Goal: Information Seeking & Learning: Learn about a topic

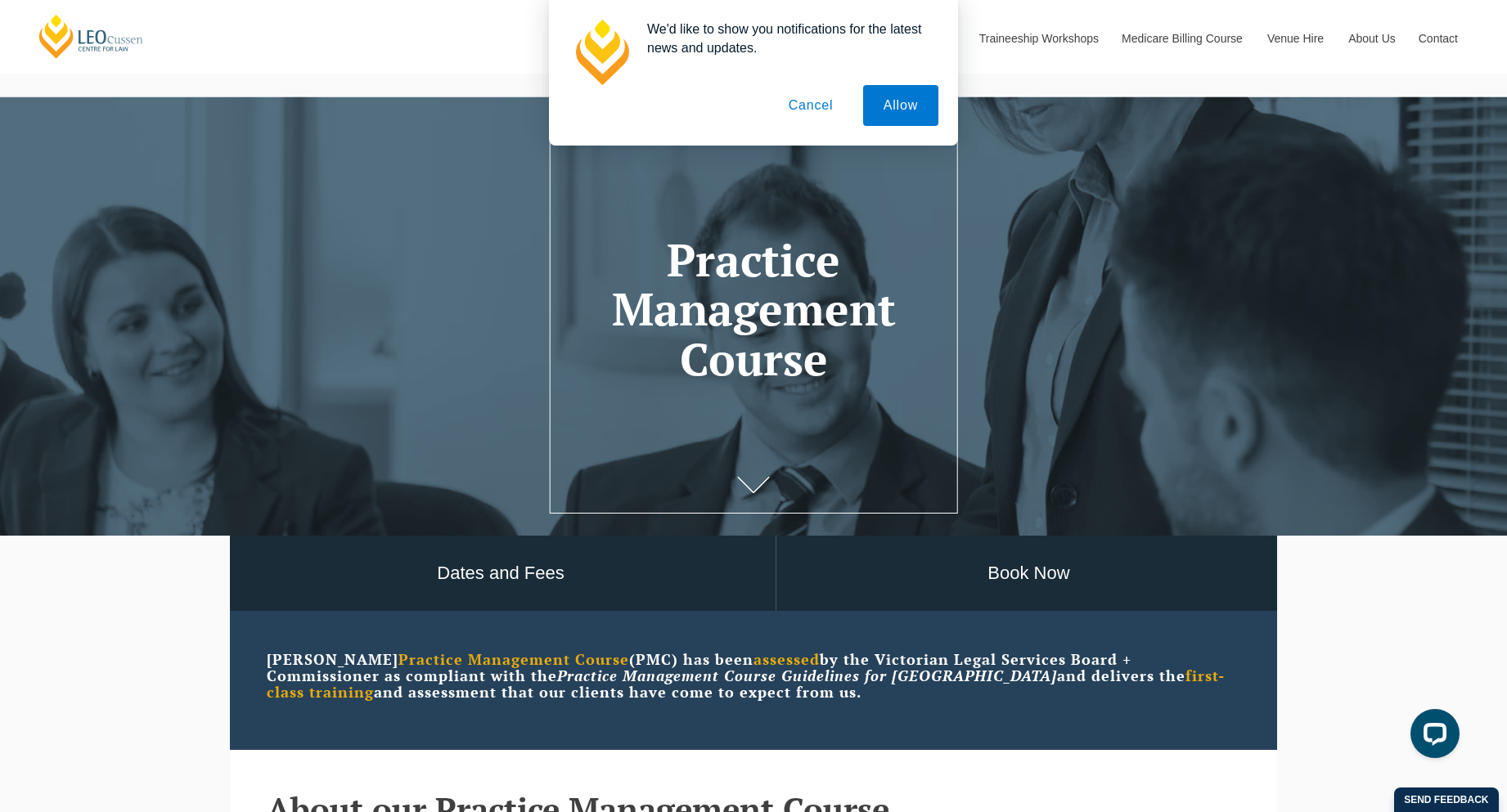
click at [822, 111] on button "Cancel" at bounding box center [810, 106] width 86 height 41
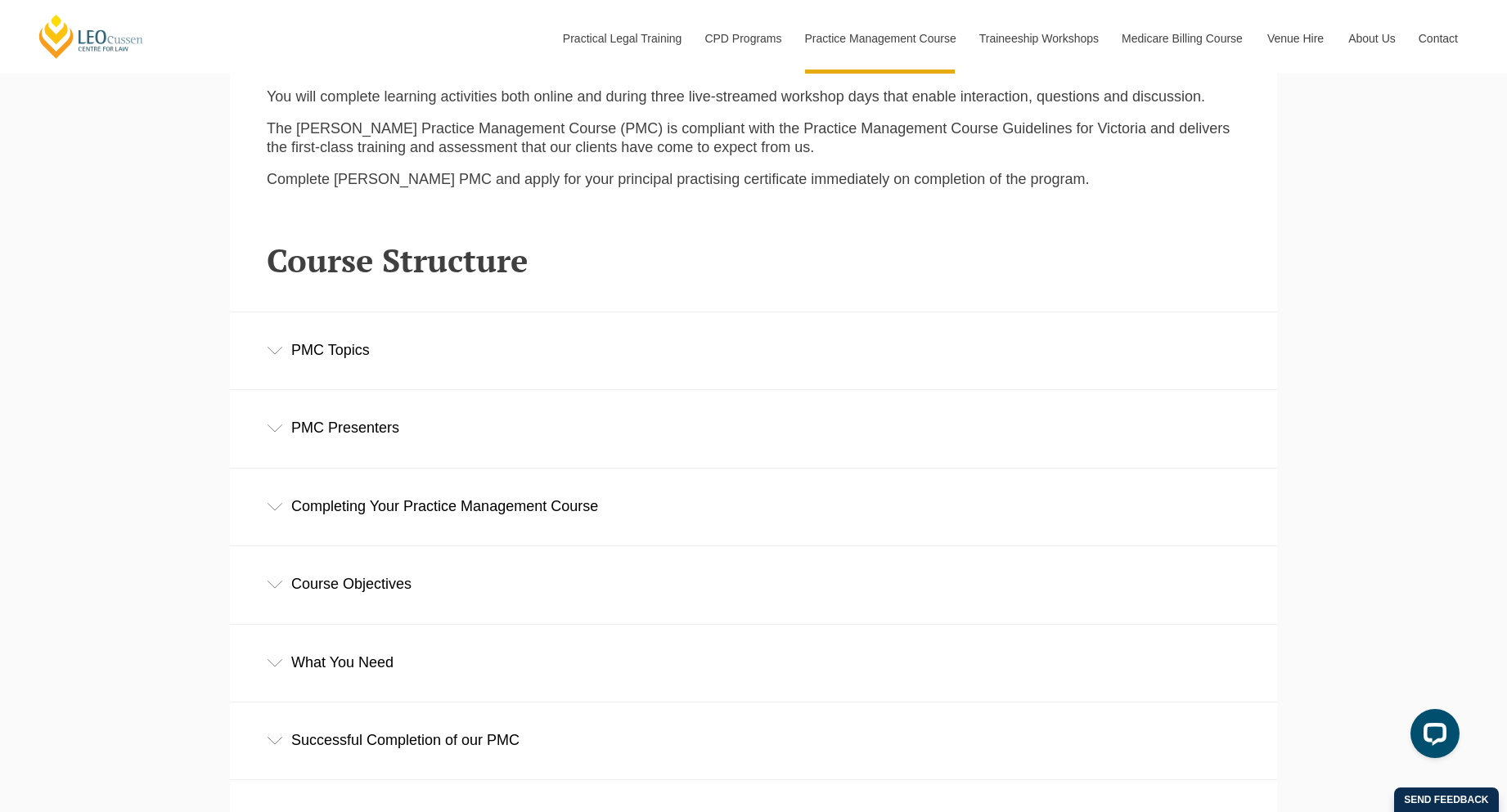
scroll to position [2270, 0]
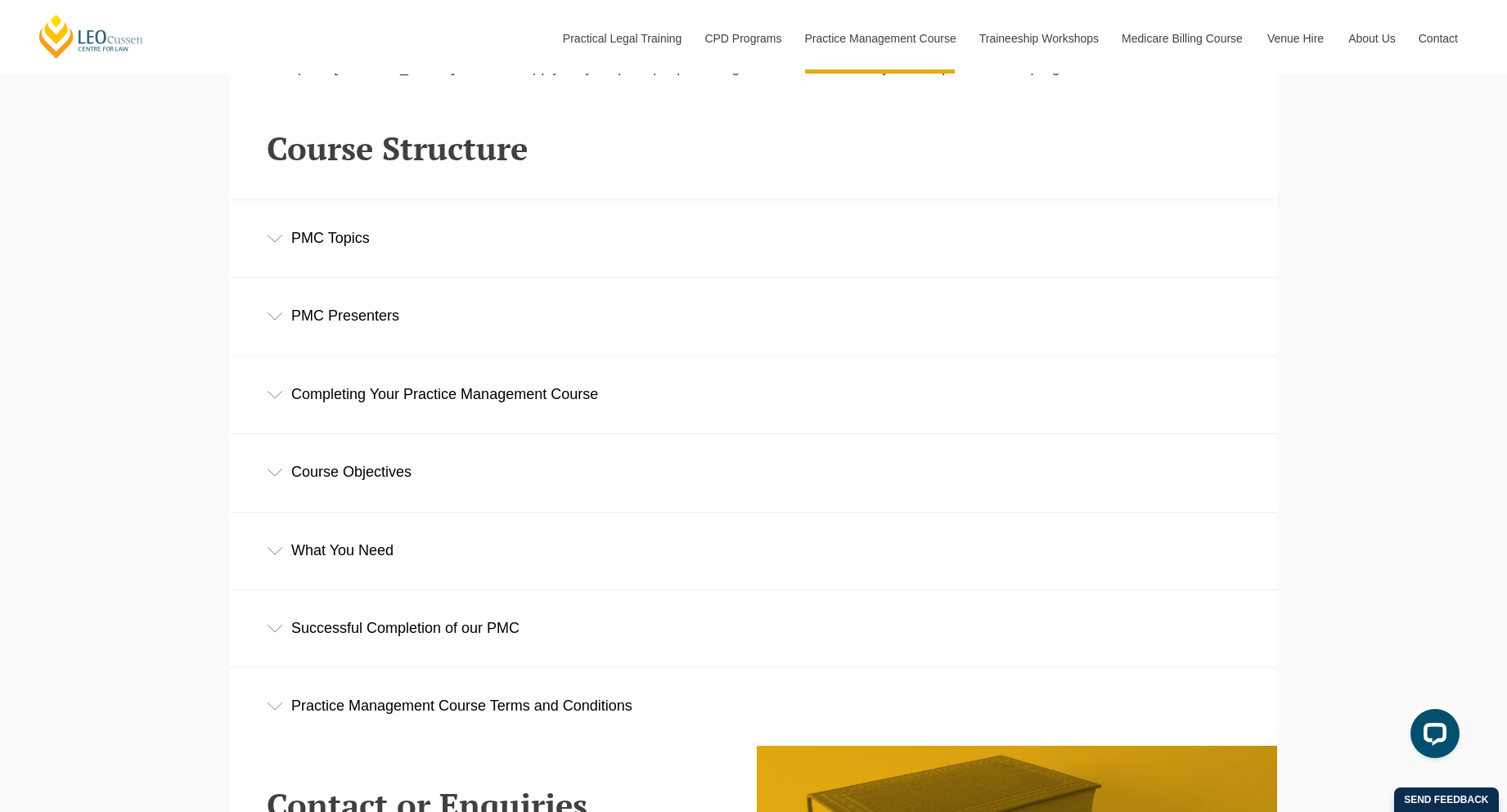
click at [532, 236] on div "PMC Topics" at bounding box center [753, 238] width 1047 height 76
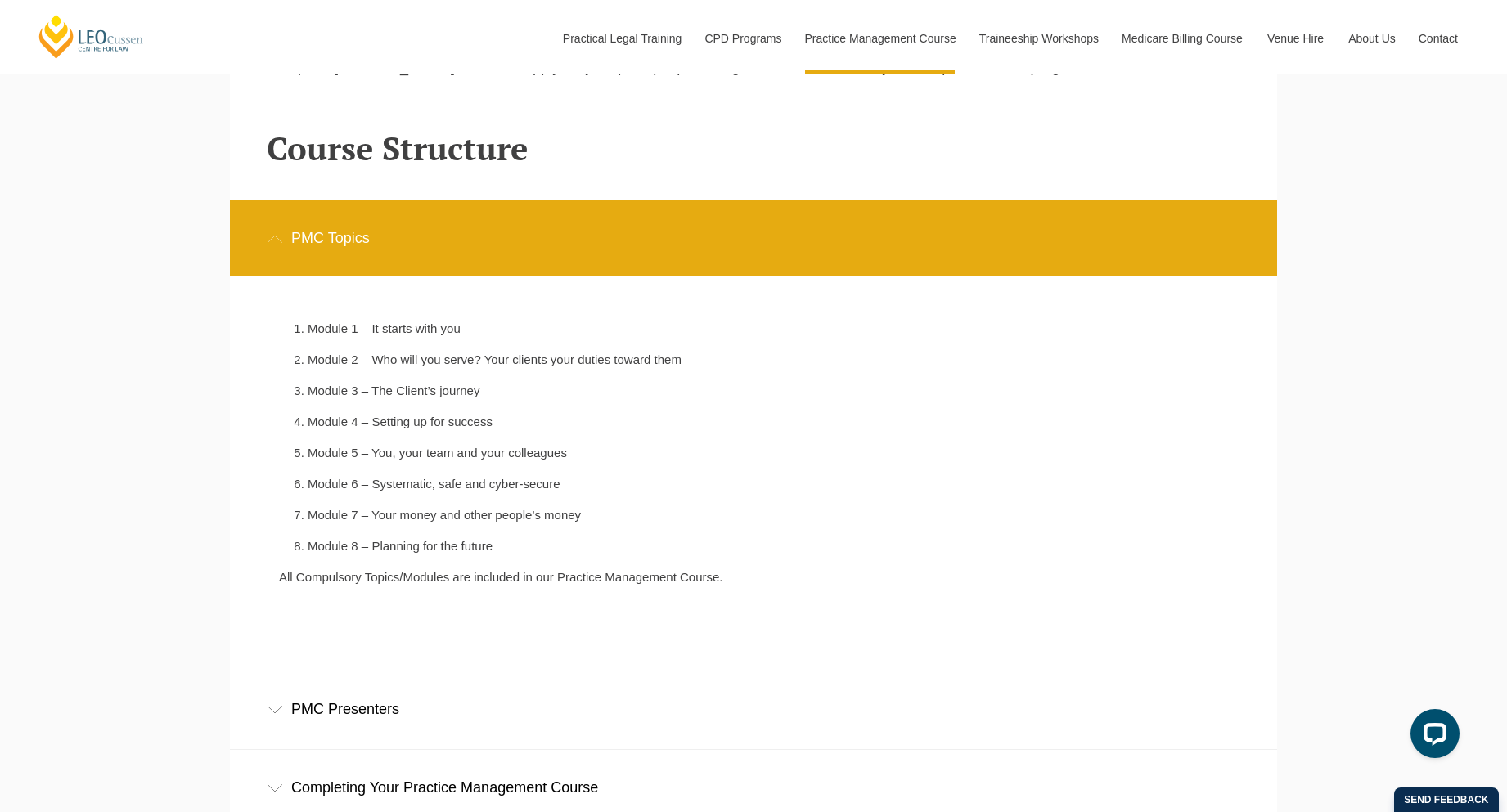
click at [532, 236] on div "PMC Topics" at bounding box center [753, 238] width 1047 height 76
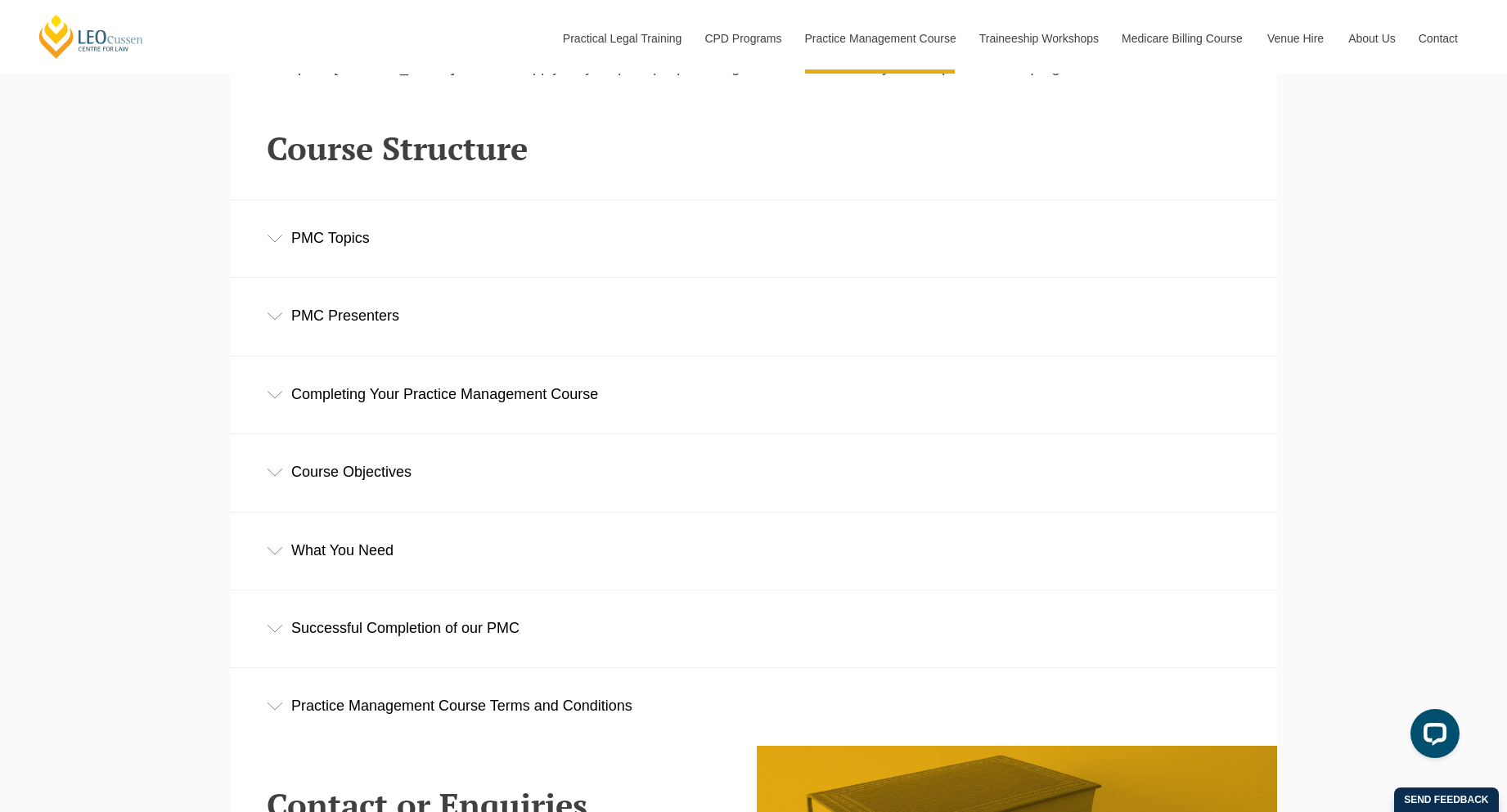
click at [526, 328] on div "PMC Presenters" at bounding box center [753, 315] width 1047 height 76
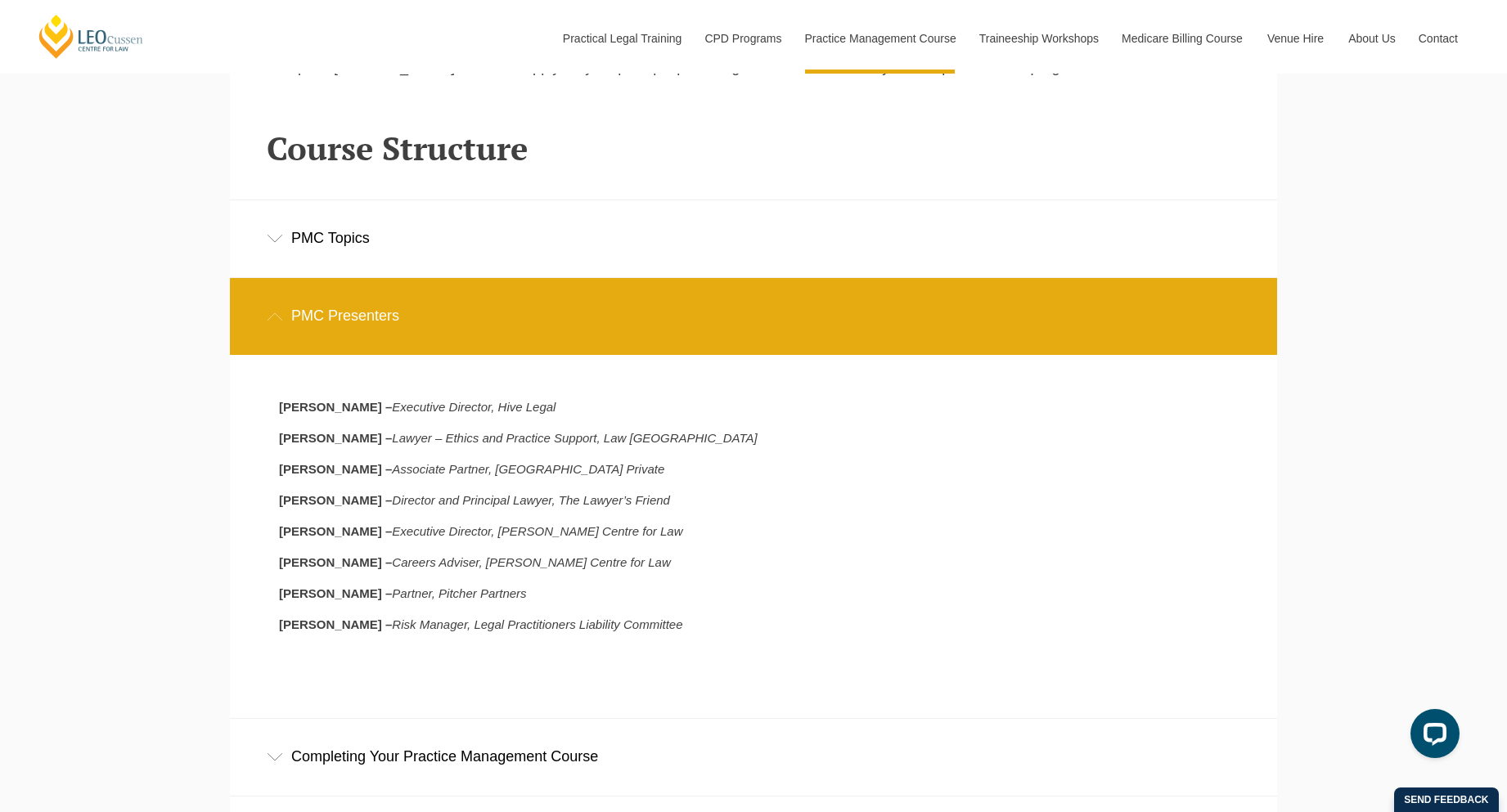
click at [526, 328] on div "PMC Presenters" at bounding box center [753, 315] width 1047 height 76
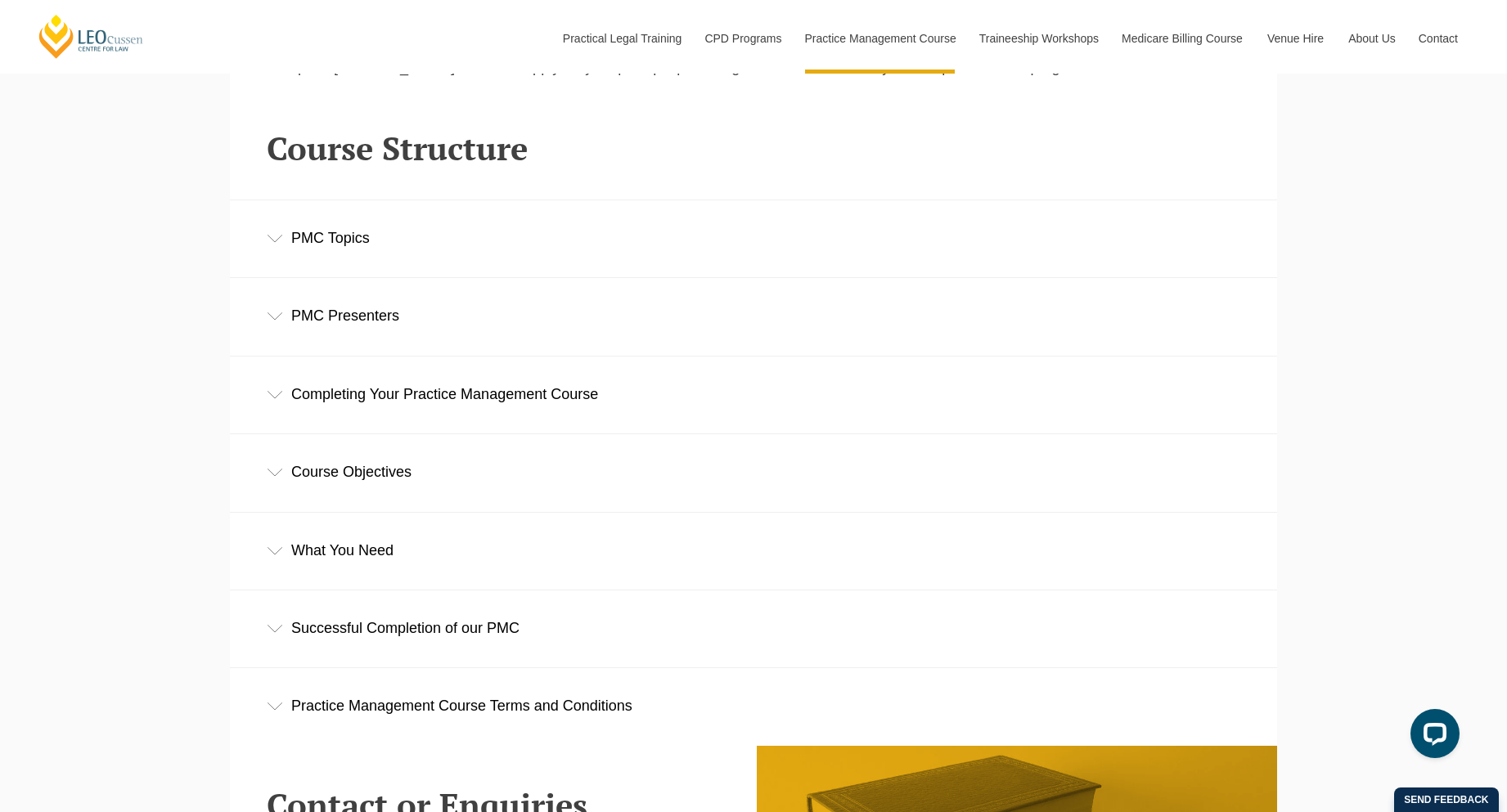
click at [491, 406] on div "Completing Your Practice Management Course" at bounding box center [753, 394] width 1047 height 76
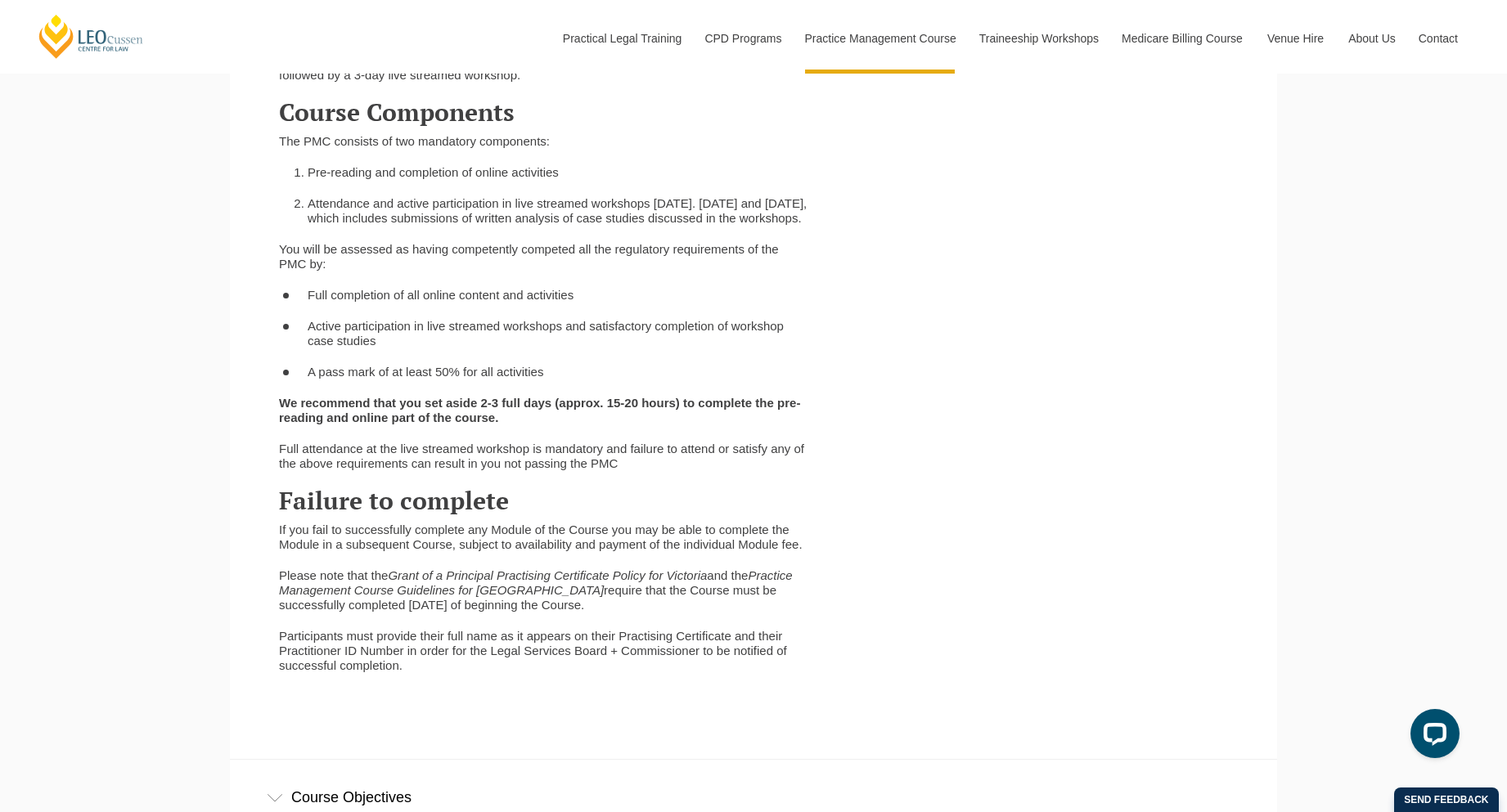
scroll to position [2699, 0]
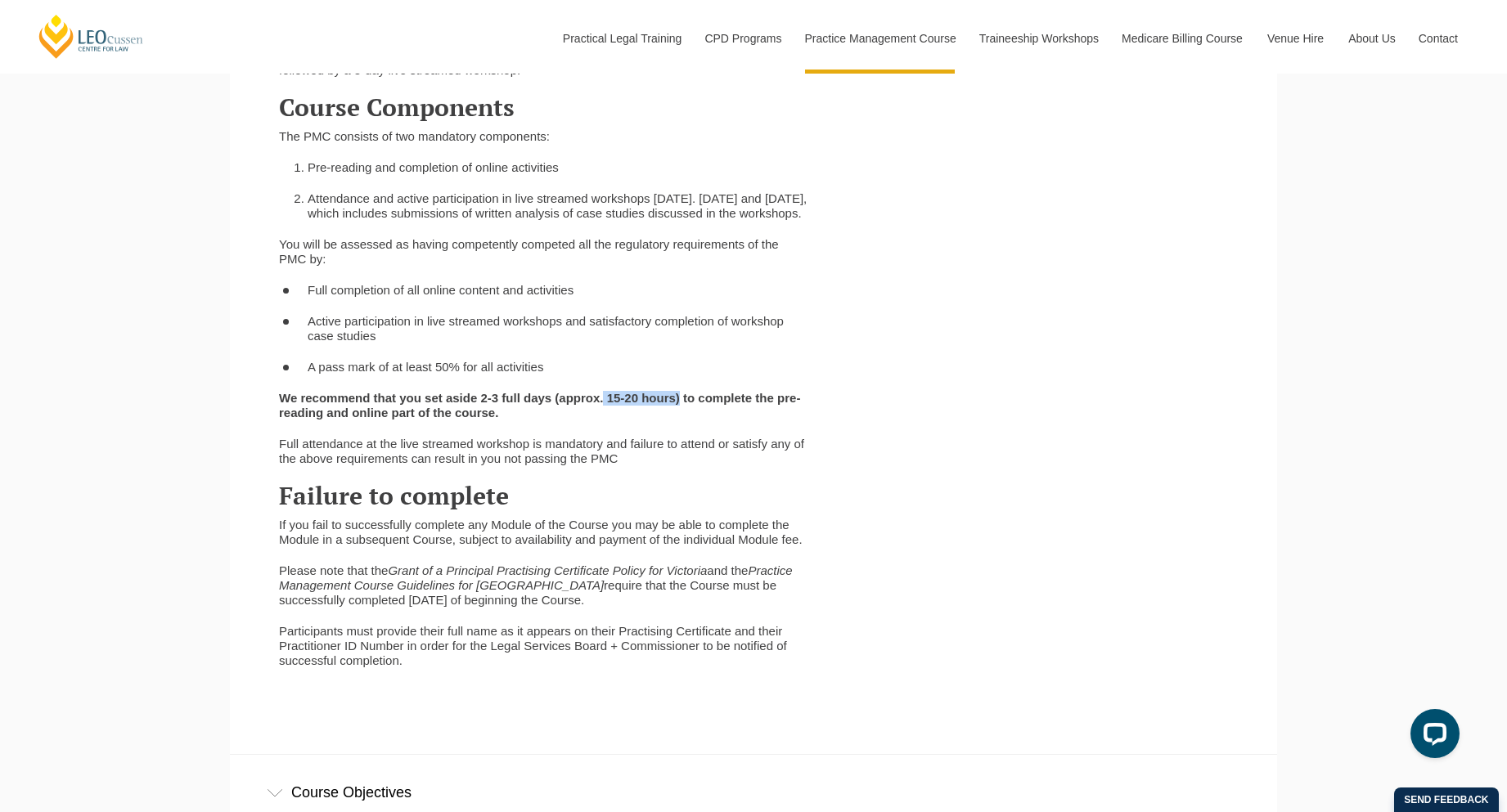
drag, startPoint x: 680, startPoint y: 420, endPoint x: 603, endPoint y: 416, distance: 77.1
click at [603, 416] on strong "We recommend that you set aside 2-3 full days (approx. 15-20 hours) to complete…" at bounding box center [539, 406] width 521 height 29
click at [606, 417] on strong "We recommend that you set aside 2-3 full days (approx. 15-20 hours) to complete…" at bounding box center [539, 406] width 521 height 29
drag, startPoint x: 608, startPoint y: 418, endPoint x: 675, endPoint y: 423, distance: 67.2
click at [675, 420] on strong "We recommend that you set aside 2-3 full days (approx. 15-20 hours) to complete…" at bounding box center [539, 406] width 521 height 29
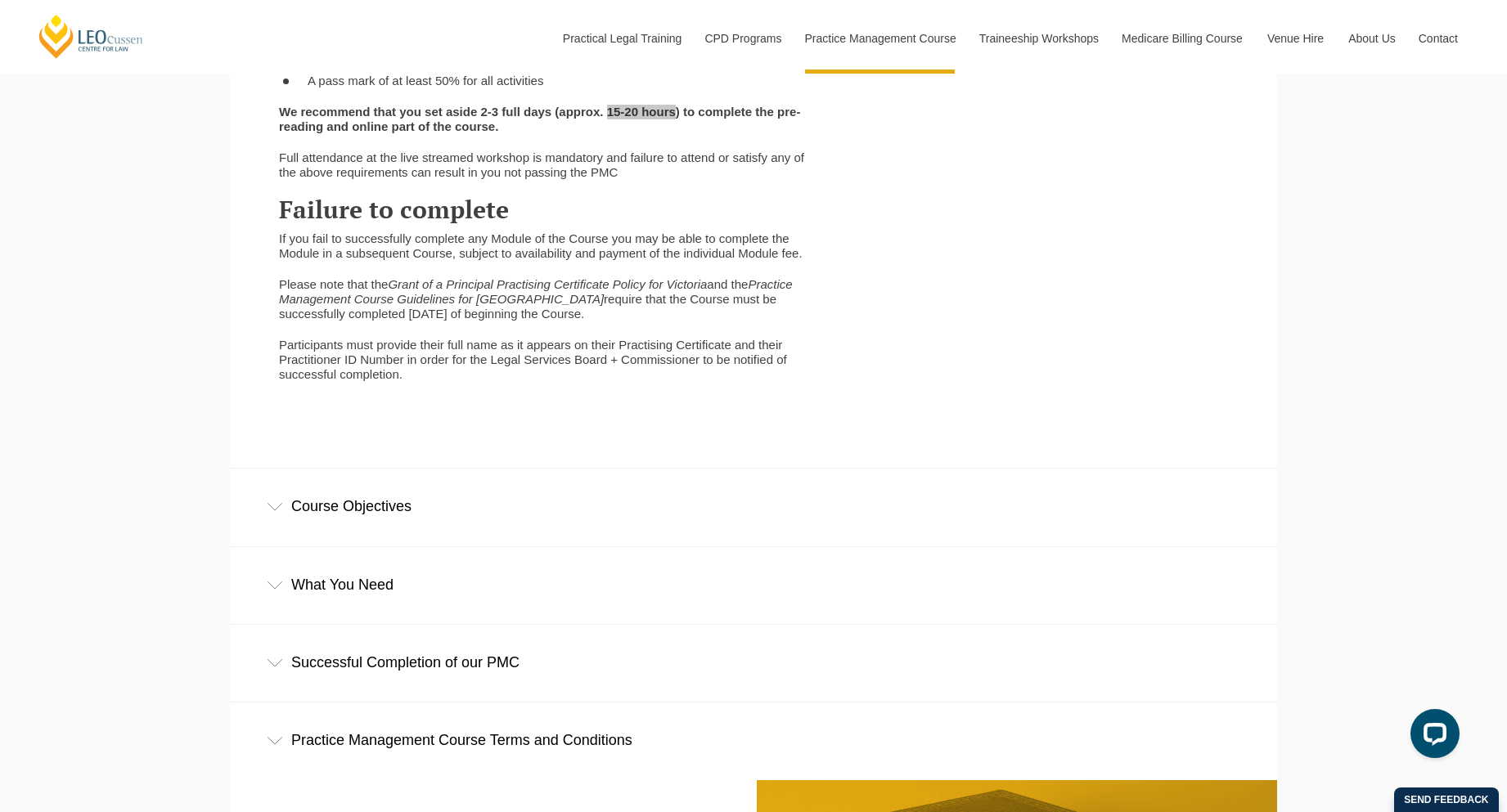
scroll to position [3272, 0]
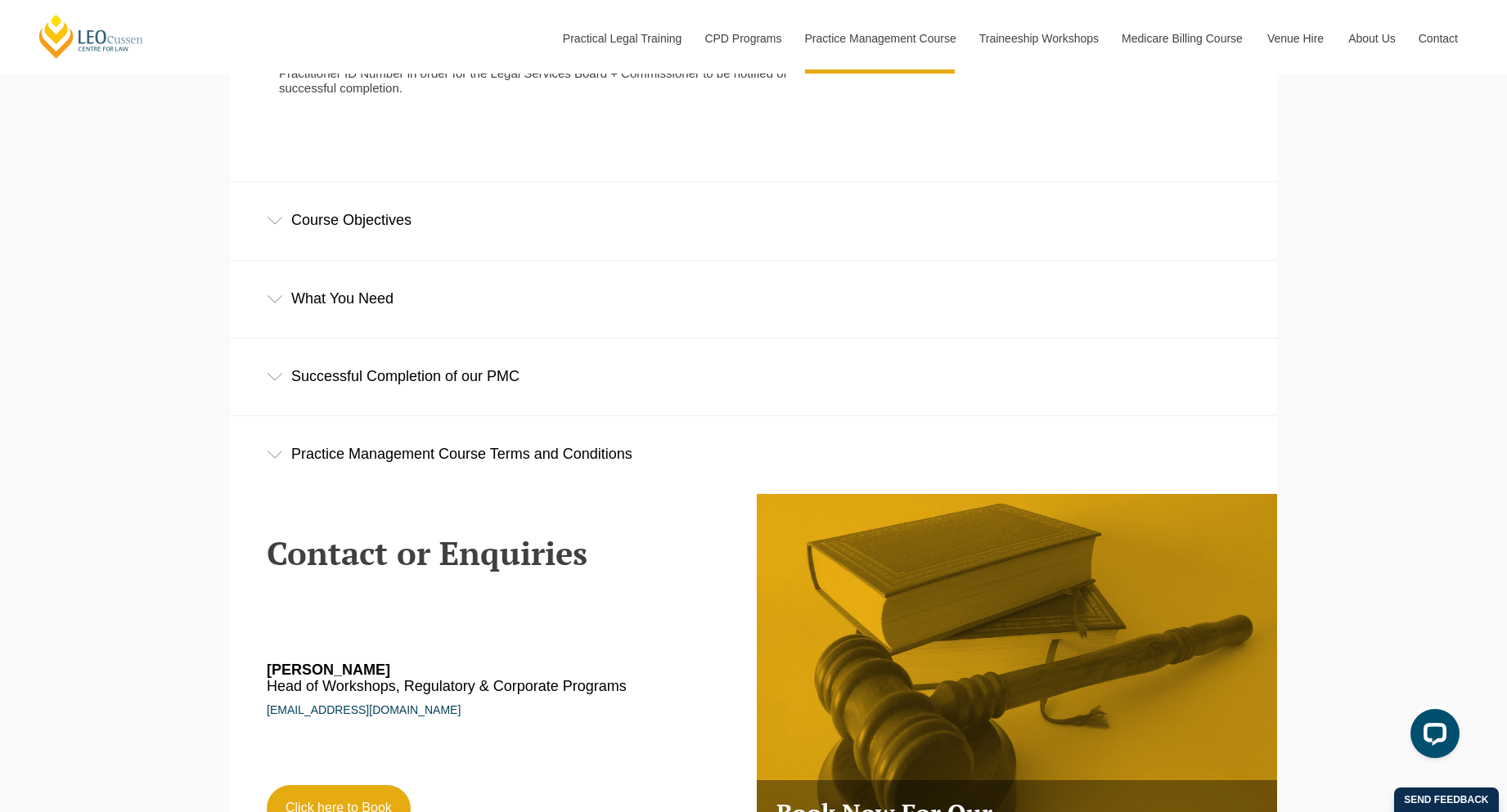
click at [679, 258] on div "Course Objectives" at bounding box center [753, 220] width 1047 height 76
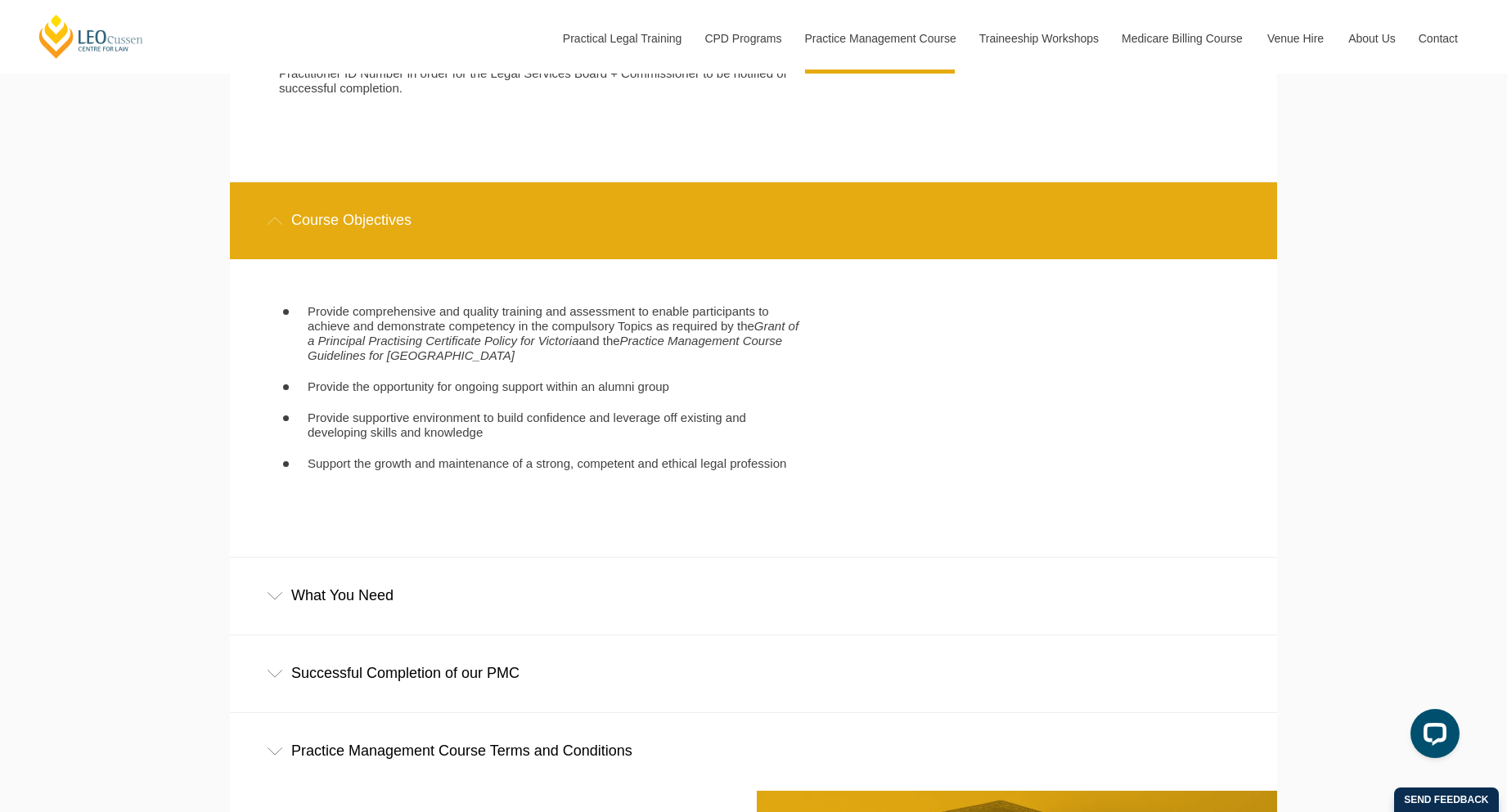
click at [682, 258] on div "Course Objectives" at bounding box center [753, 220] width 1047 height 76
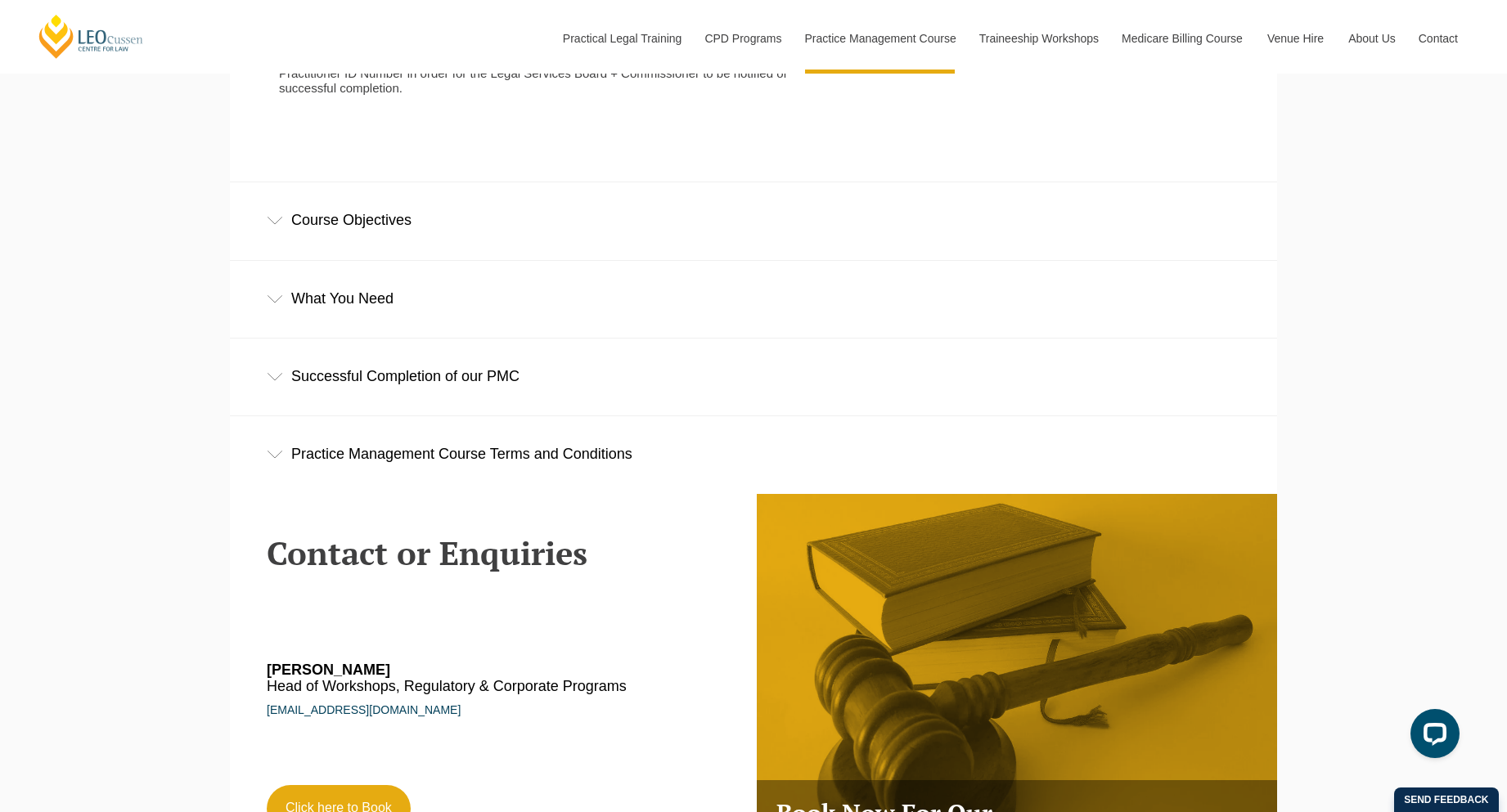
click at [662, 319] on div "What You Need" at bounding box center [753, 299] width 1047 height 76
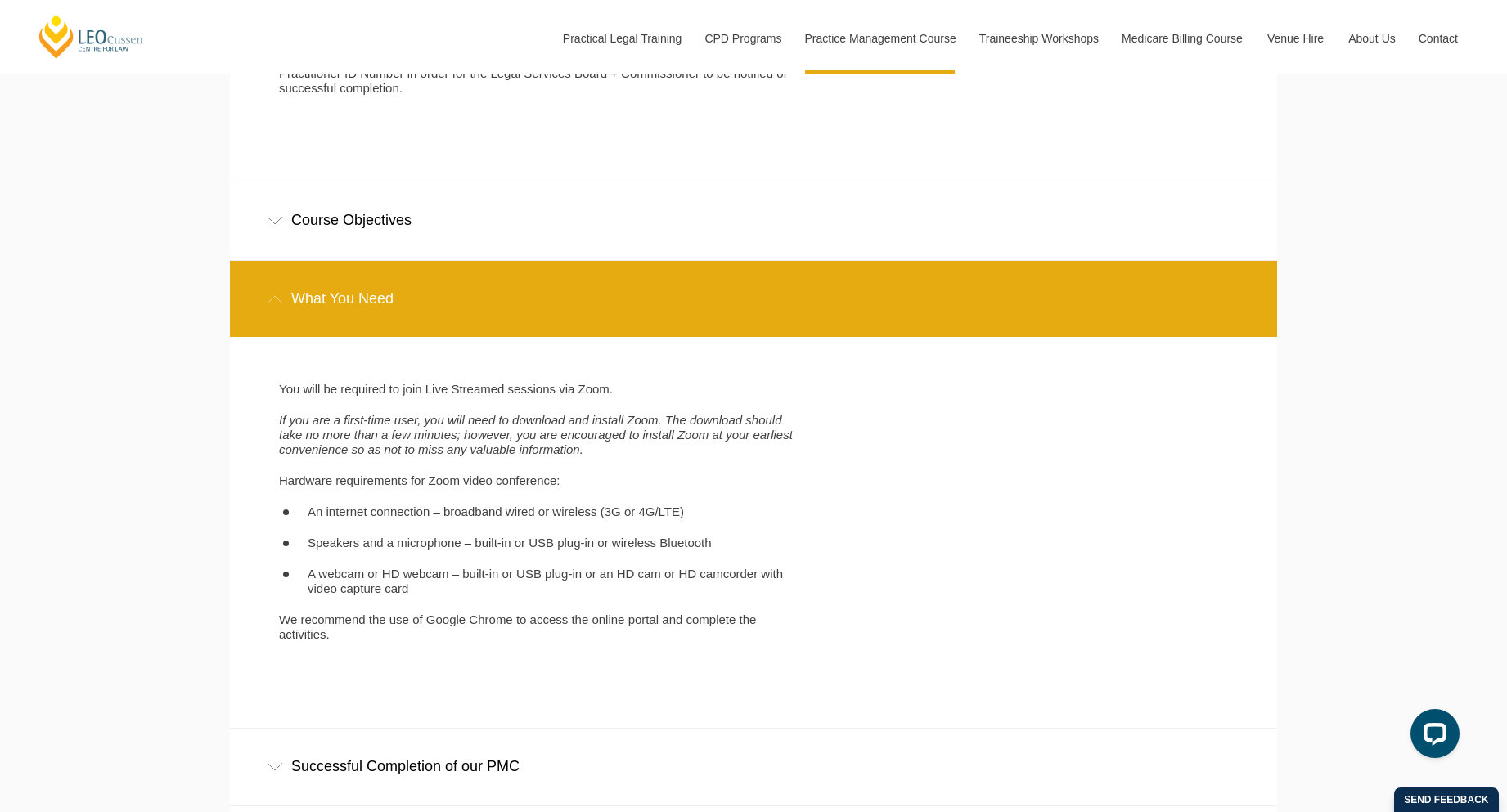
click at [662, 321] on div "What You Need" at bounding box center [753, 299] width 1047 height 76
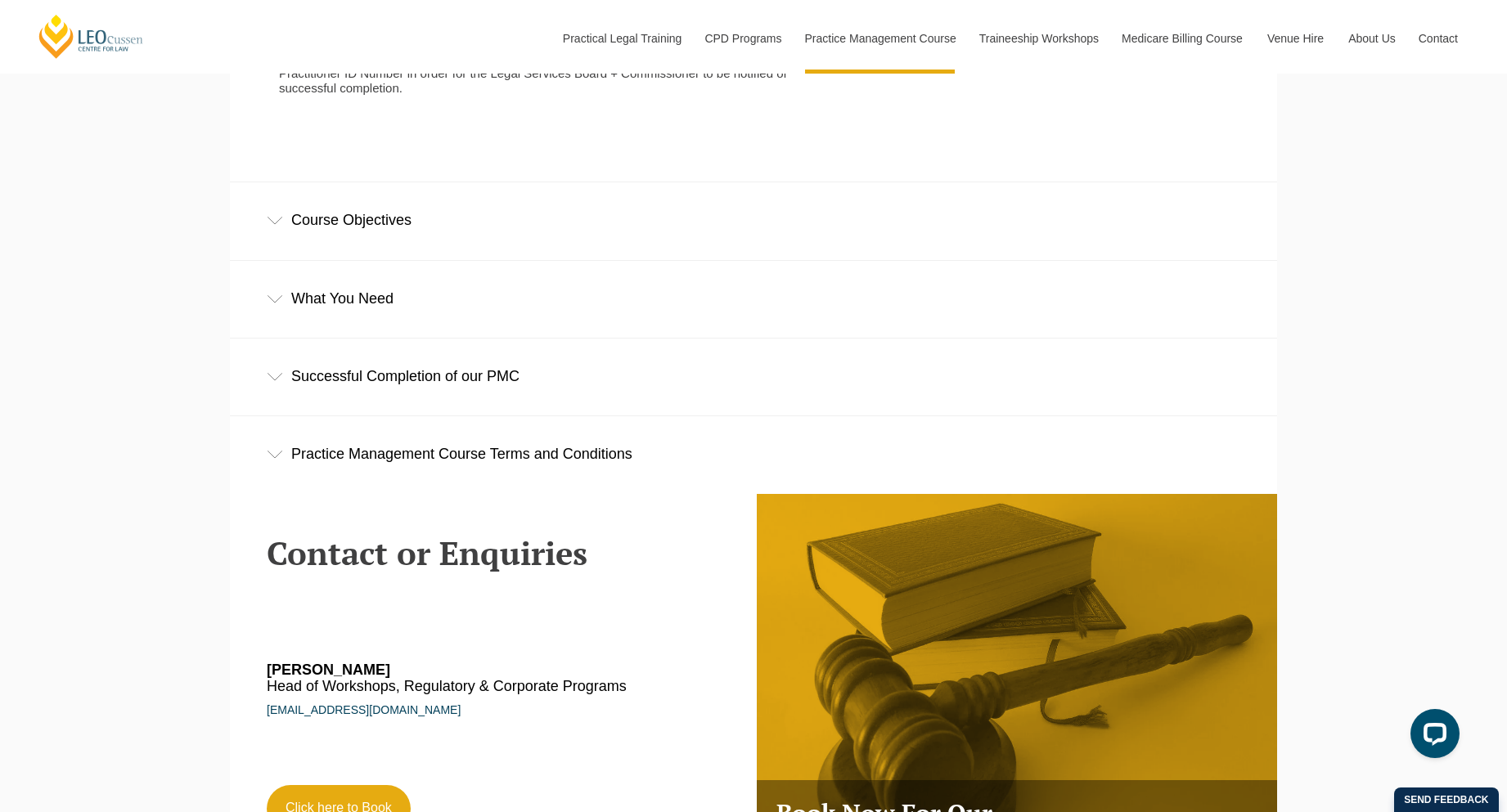
click at [641, 402] on div "Successful Completion of our PMC" at bounding box center [753, 376] width 1047 height 76
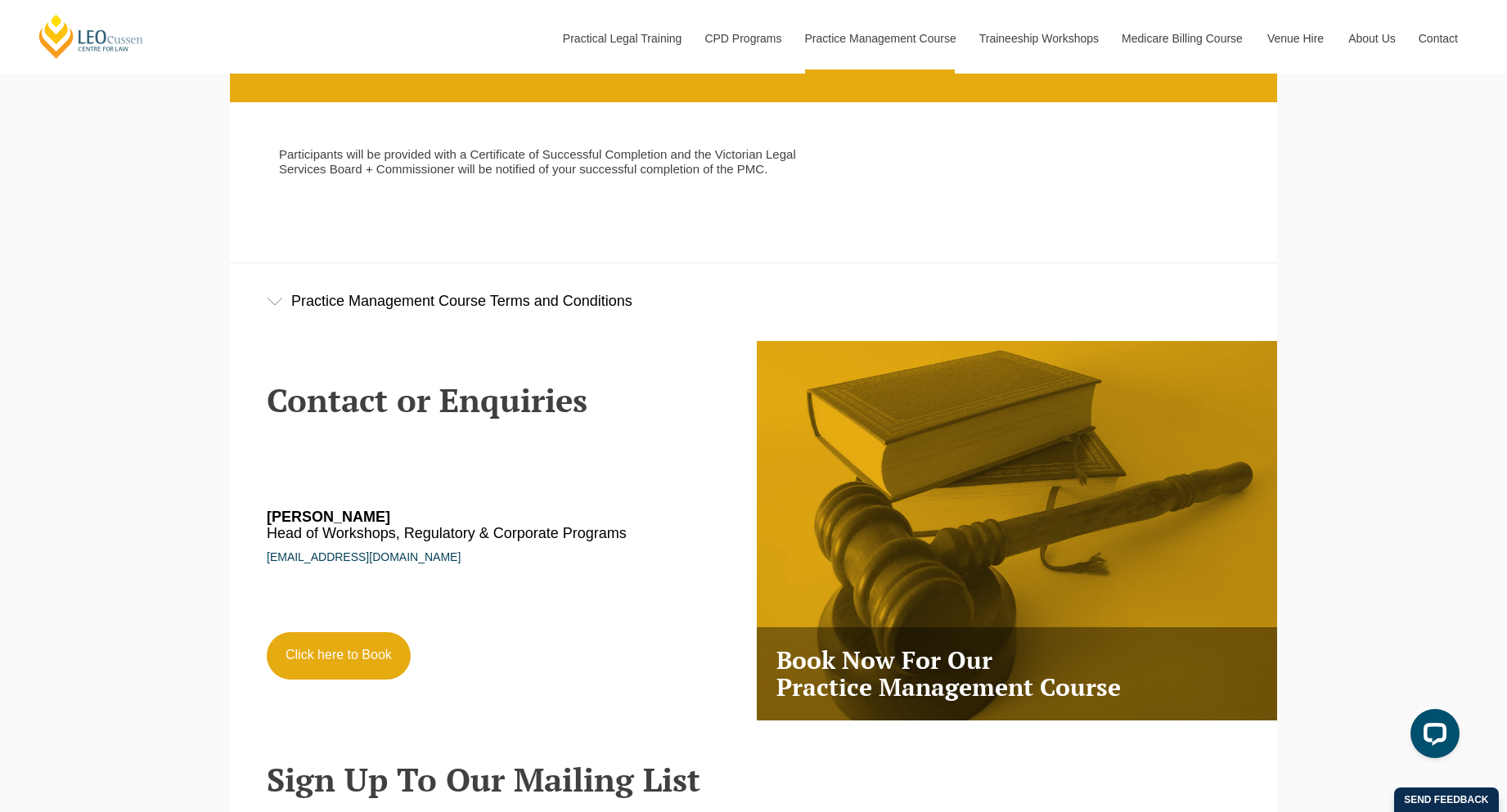
scroll to position [3619, 0]
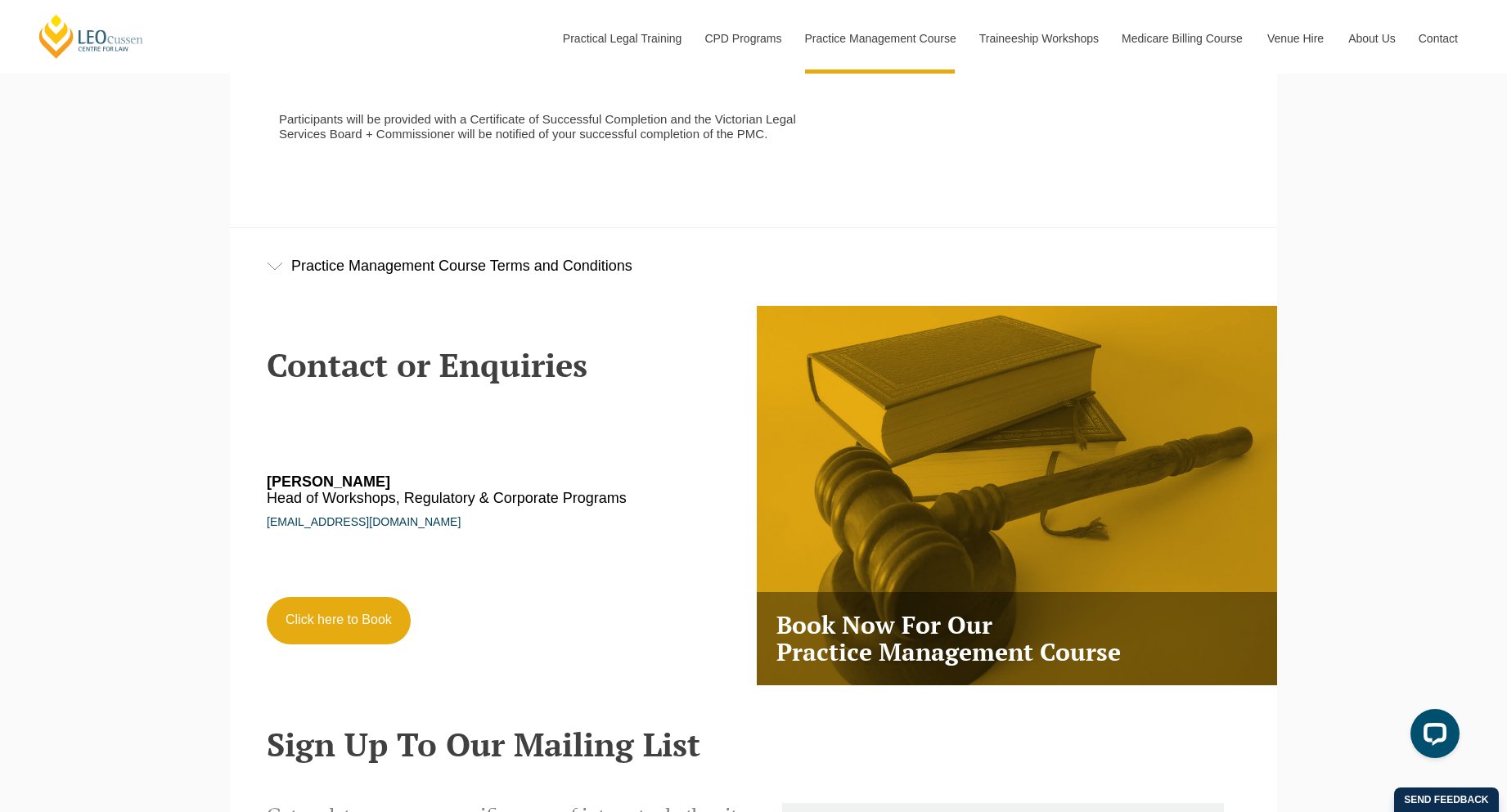
click at [625, 292] on div "Practice Management Course Terms and Conditions" at bounding box center [753, 265] width 1047 height 76
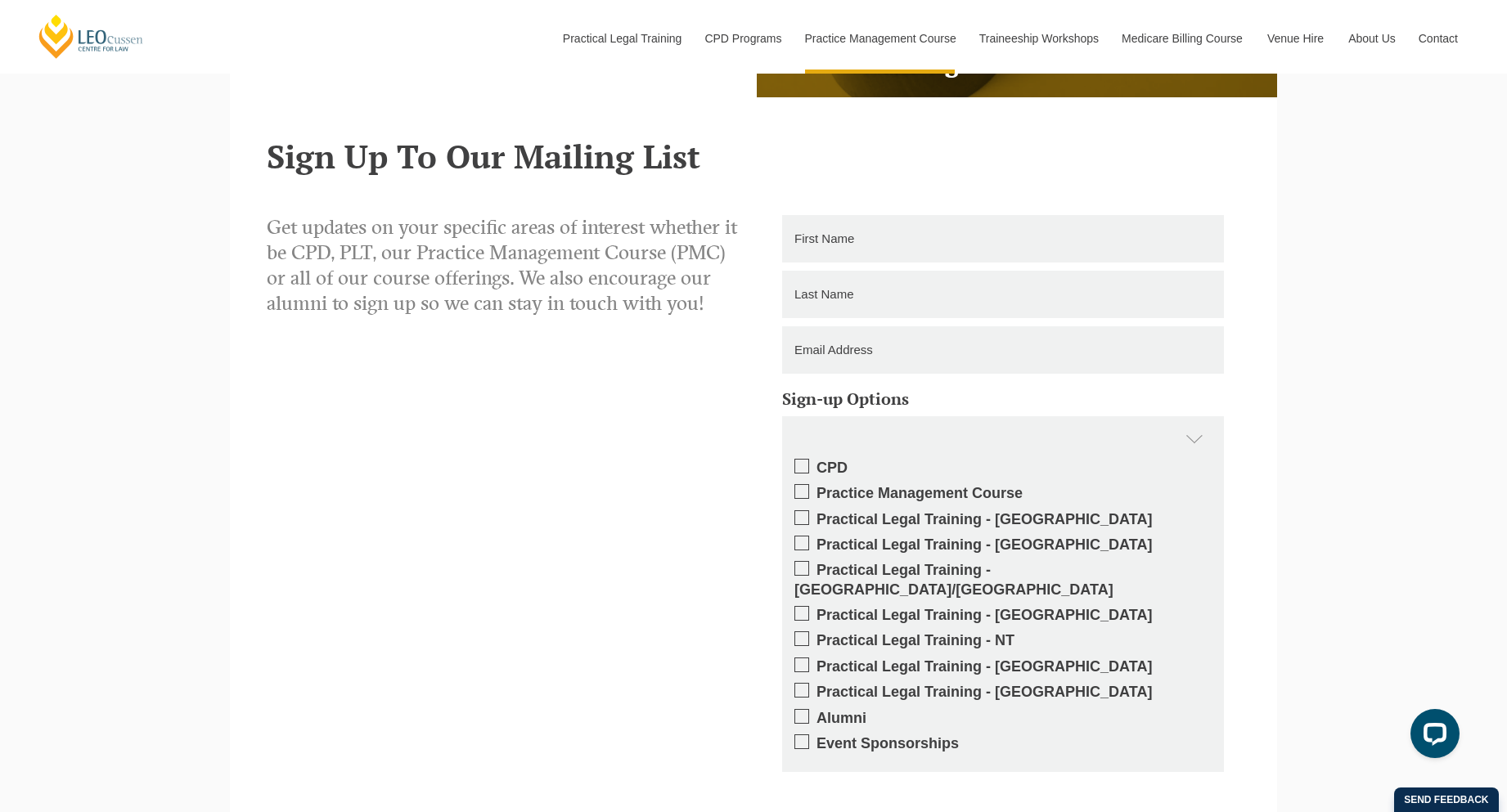
scroll to position [5071, 0]
click at [804, 483] on span at bounding box center [801, 490] width 14 height 14
click at [816, 486] on input "Practice Management Course" at bounding box center [816, 486] width 0 height 0
click at [805, 483] on span at bounding box center [801, 490] width 14 height 14
click at [816, 486] on input "Practice Management Course" at bounding box center [816, 486] width 0 height 0
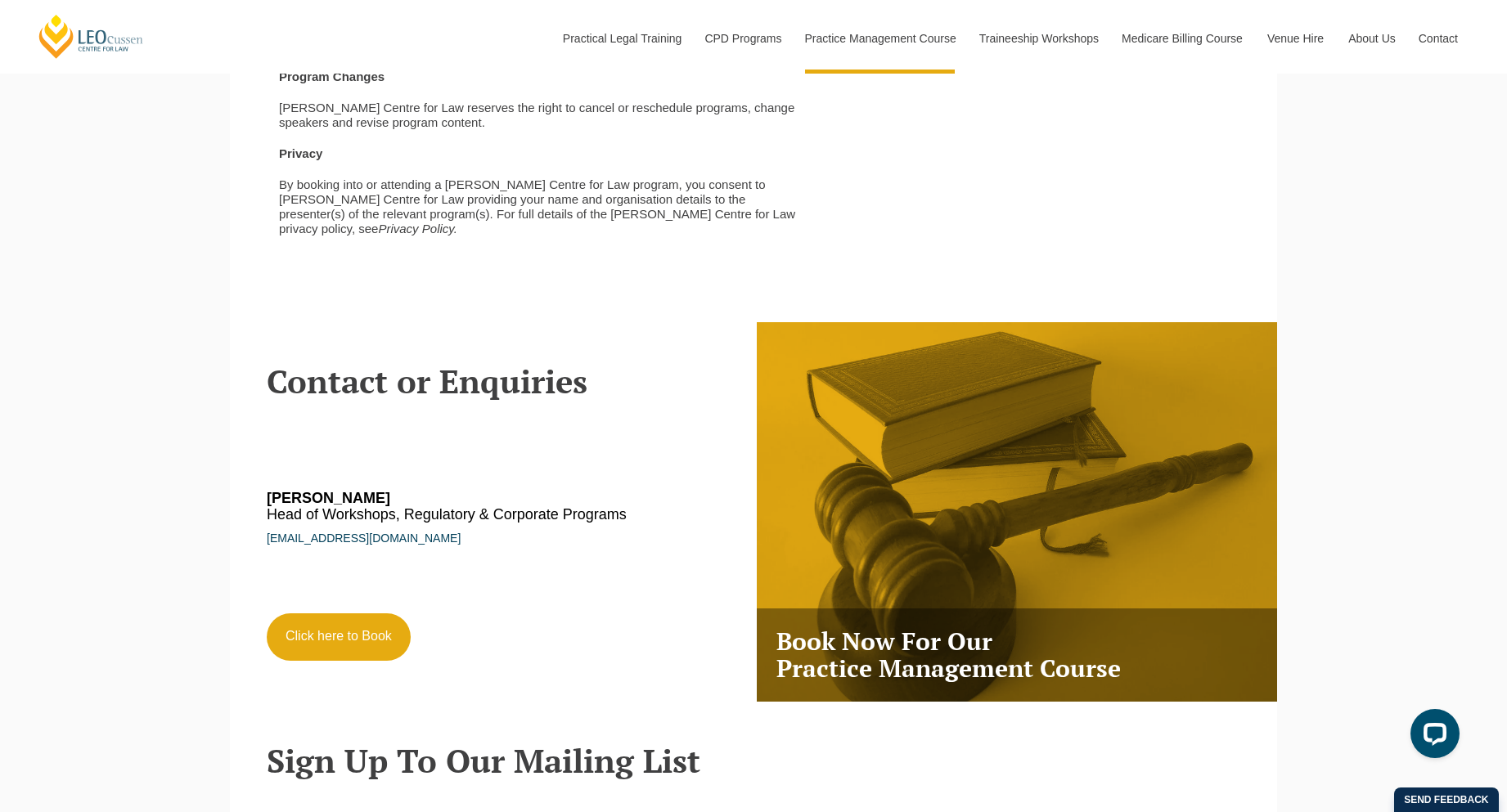
scroll to position [4458, 0]
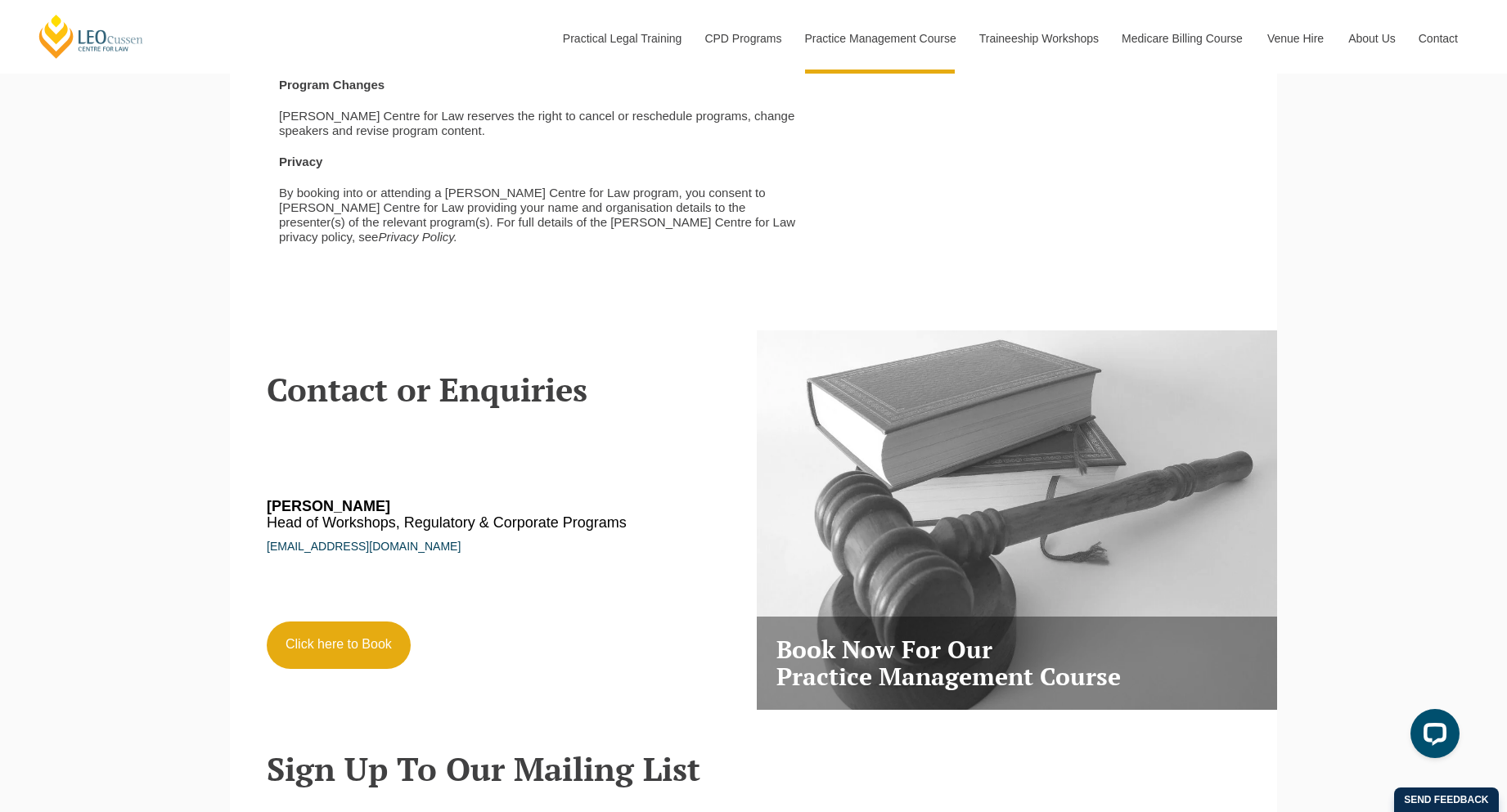
click at [992, 668] on h3 "Book Now For Our Practice Management Course" at bounding box center [1016, 663] width 520 height 93
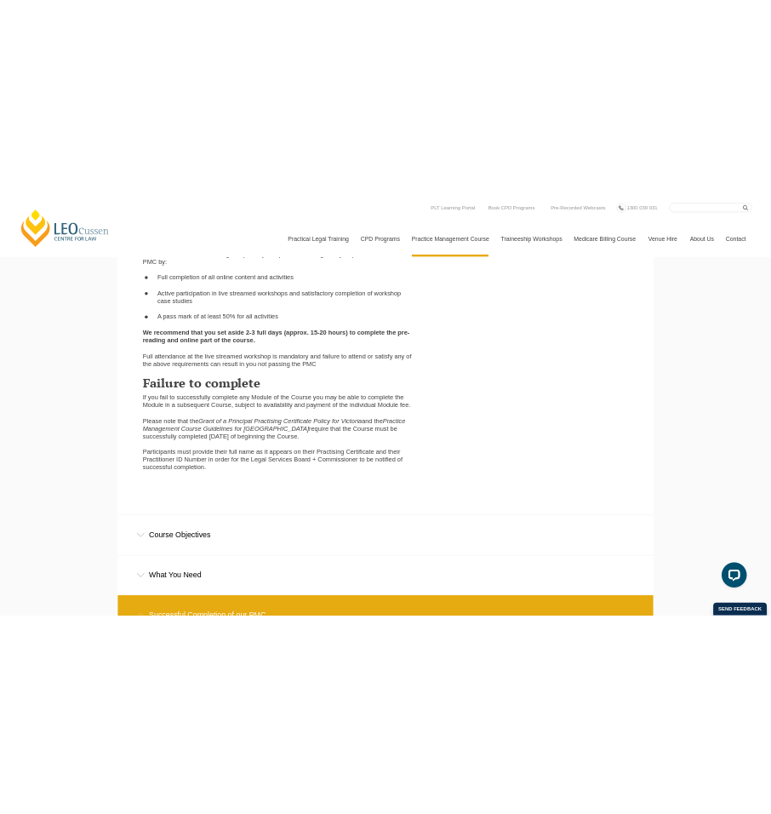
scroll to position [2809, 0]
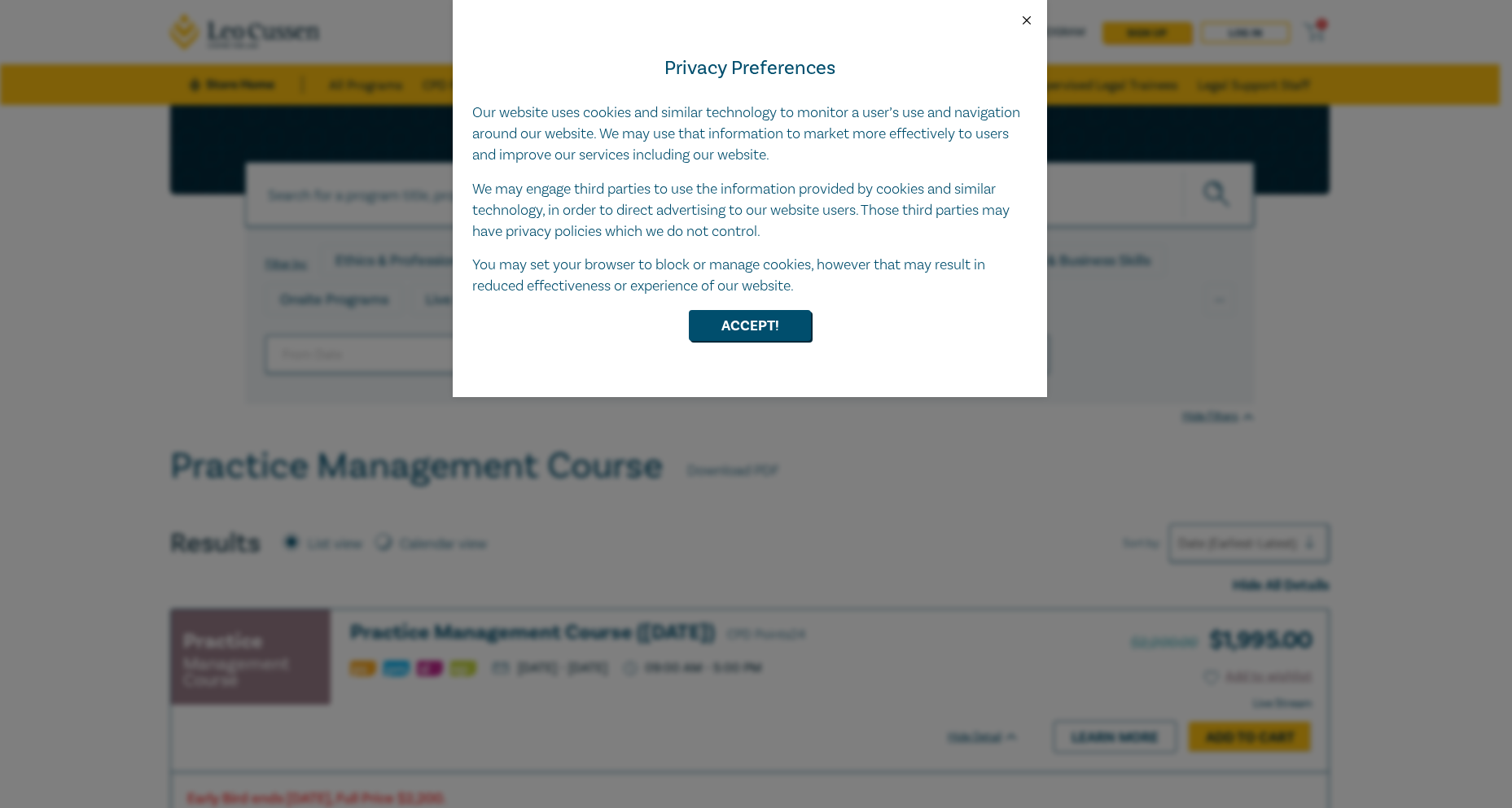
click at [1025, 15] on button "Close" at bounding box center [1026, 20] width 14 height 14
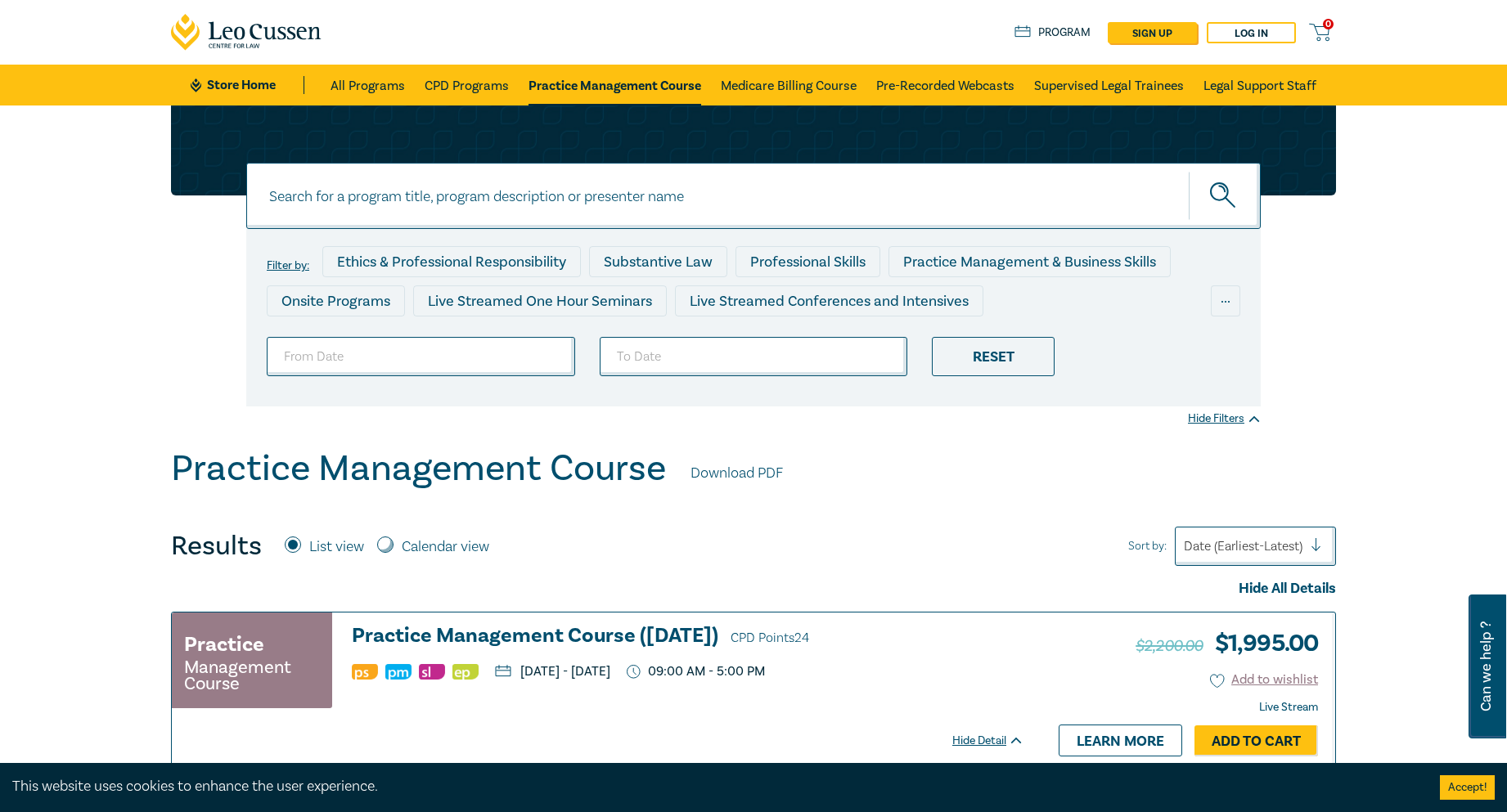
click at [752, 474] on link "Download PDF" at bounding box center [736, 474] width 92 height 21
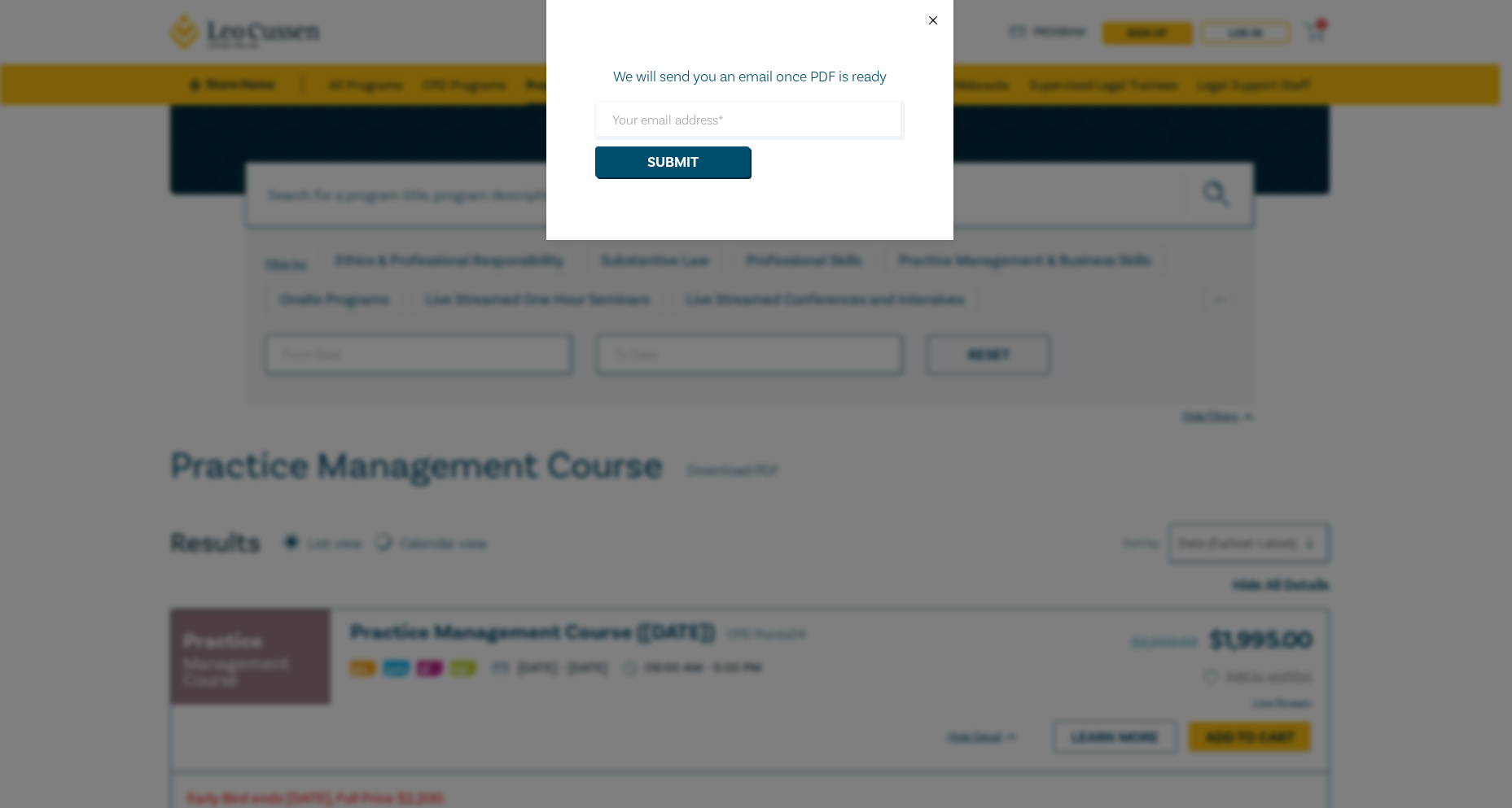
click at [933, 19] on button "Close" at bounding box center [932, 20] width 14 height 14
